Goal: Entertainment & Leisure: Consume media (video, audio)

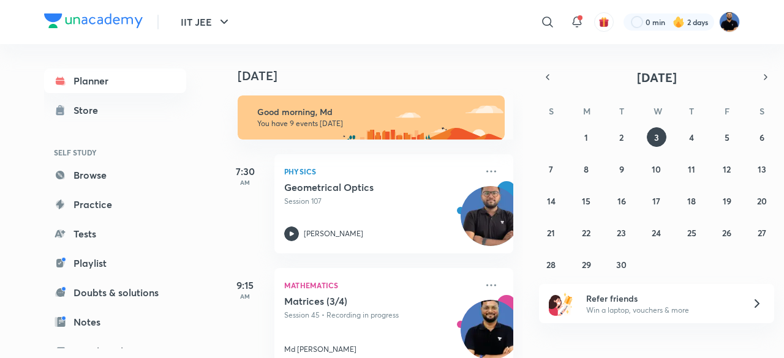
click at [729, 23] on img at bounding box center [729, 22] width 21 height 21
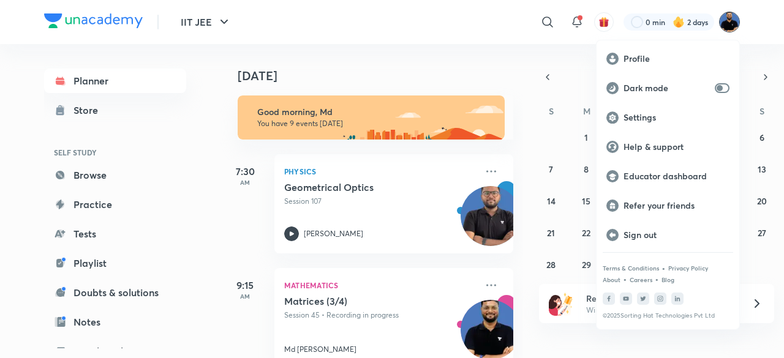
click at [661, 176] on p "Educator dashboard" at bounding box center [676, 176] width 106 height 11
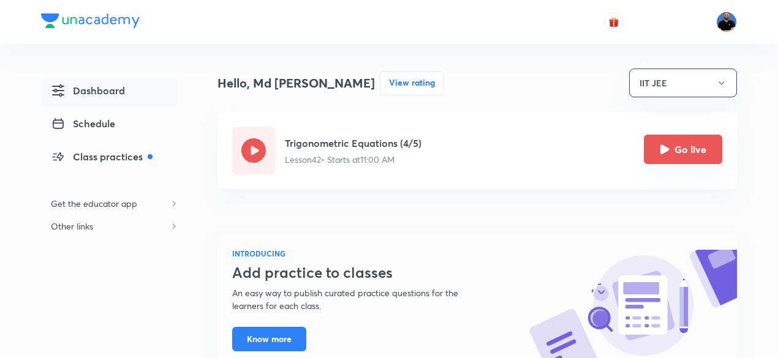
click at [665, 154] on icon "Go live" at bounding box center [664, 149] width 10 height 10
